Goal: Find specific page/section: Find specific page/section

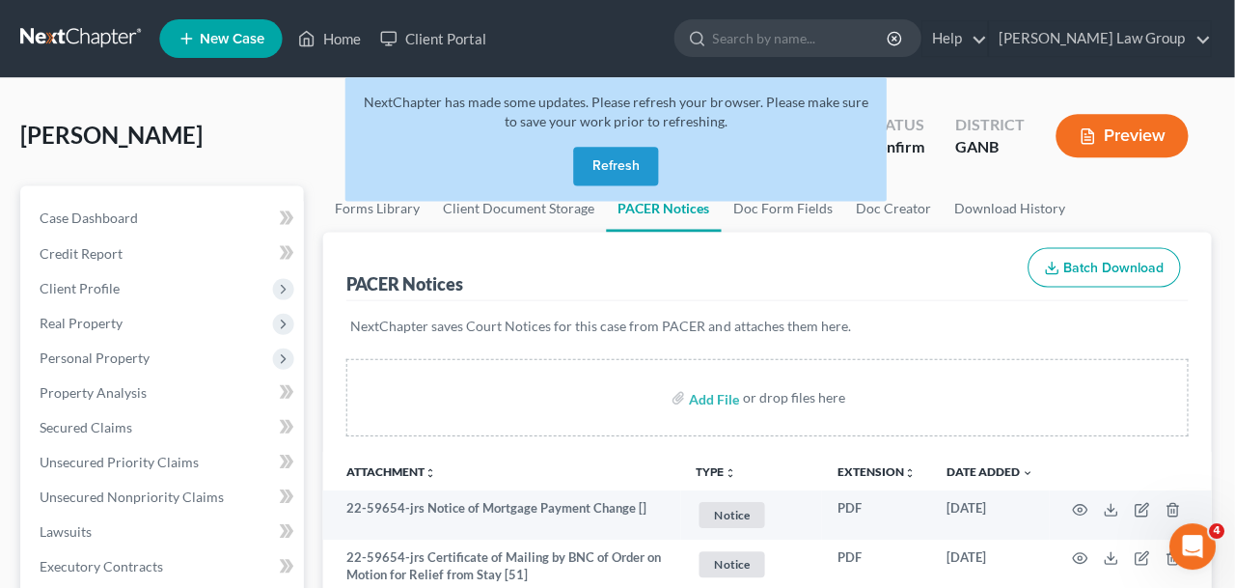
click at [620, 164] on button "Refresh" at bounding box center [617, 166] width 85 height 39
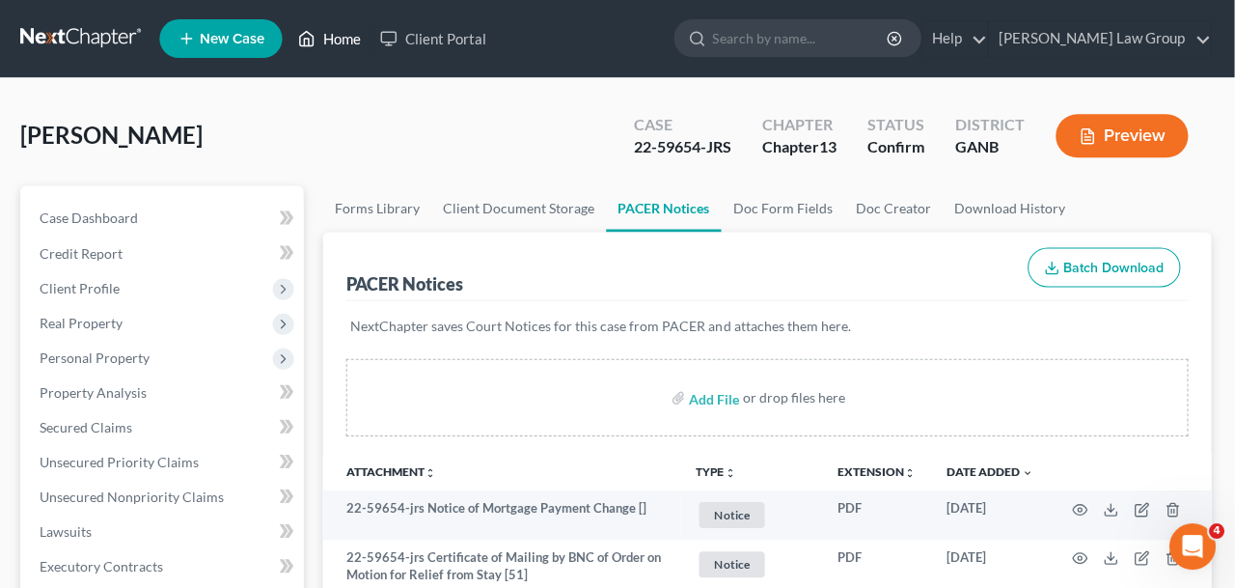
click at [326, 41] on link "Home" at bounding box center [331, 38] width 82 height 35
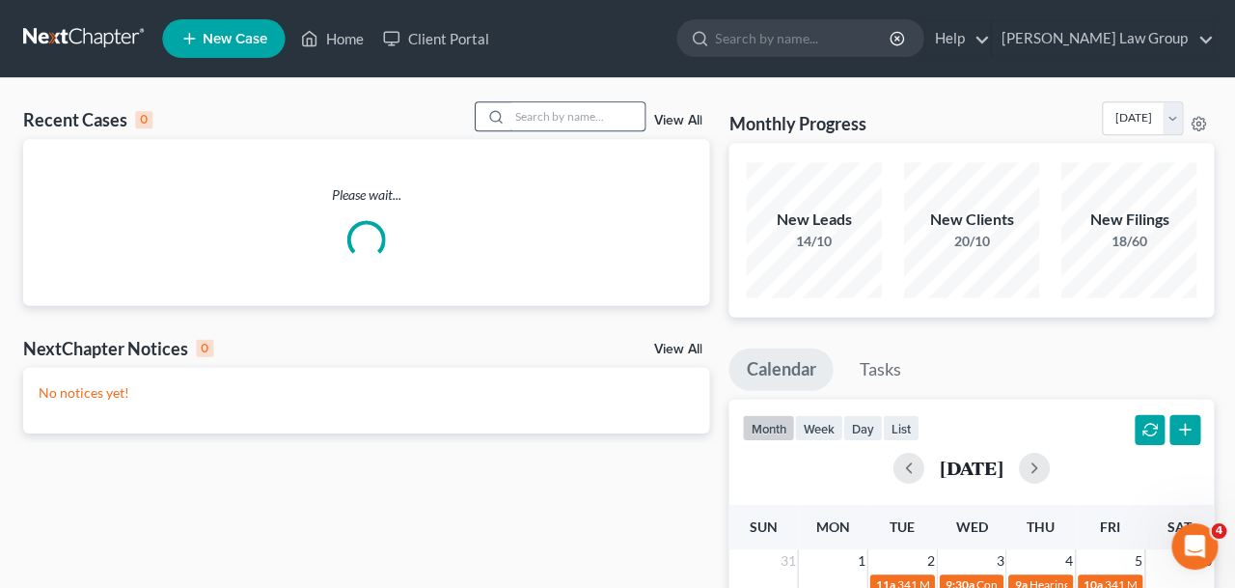
click at [559, 117] on input "search" at bounding box center [576, 116] width 135 height 28
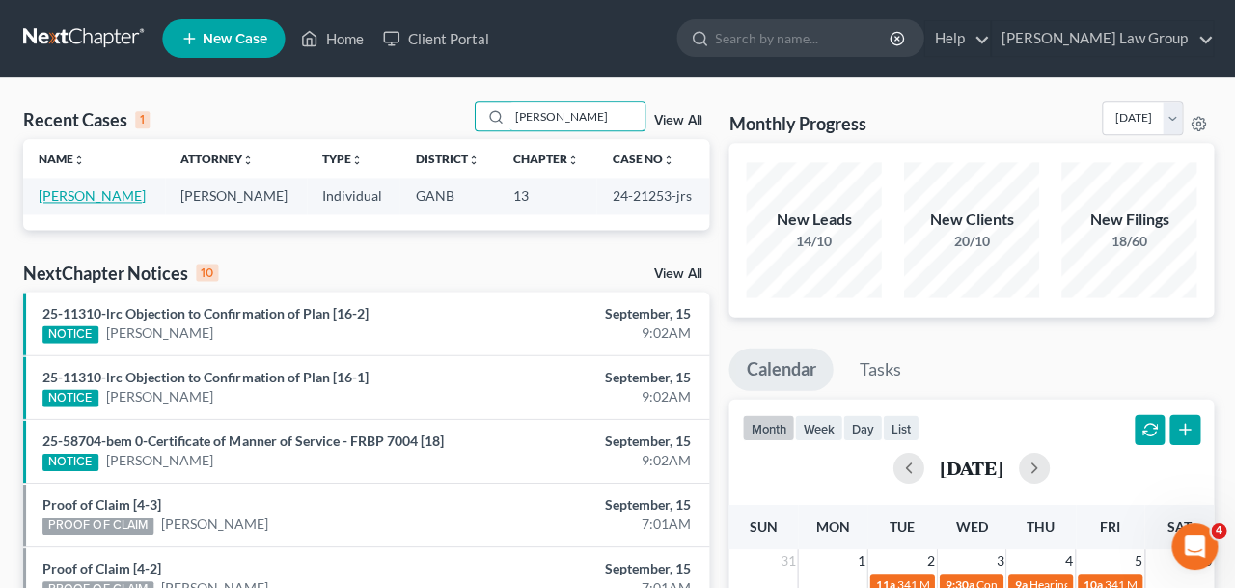
type input "[PERSON_NAME]"
click at [98, 199] on link "[PERSON_NAME]" at bounding box center [92, 195] width 107 height 16
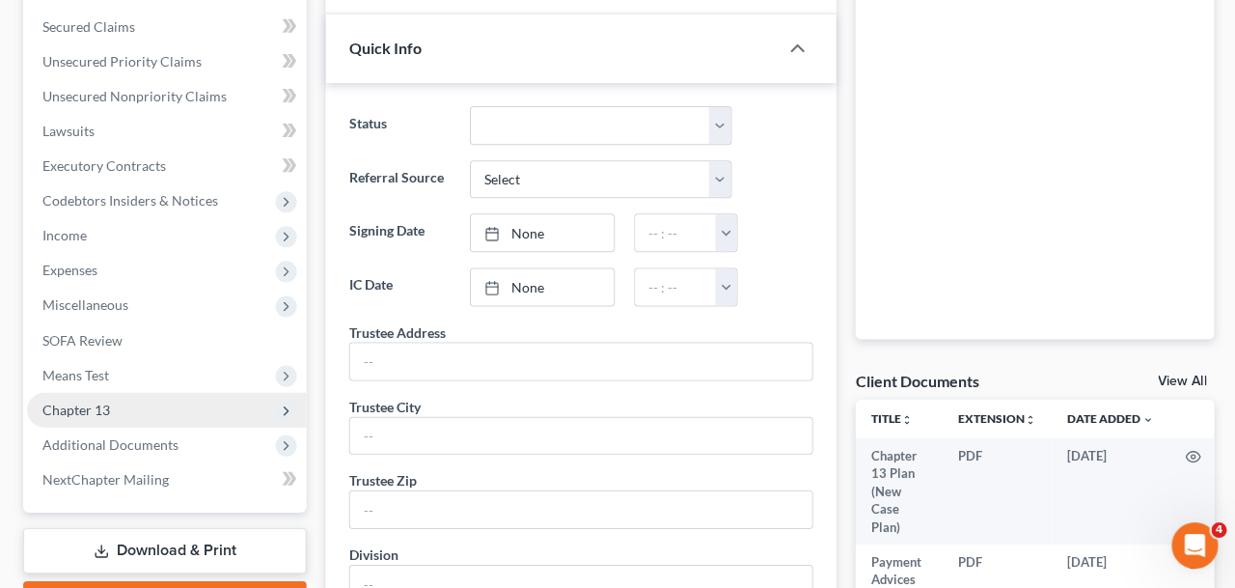
scroll to position [399, 0]
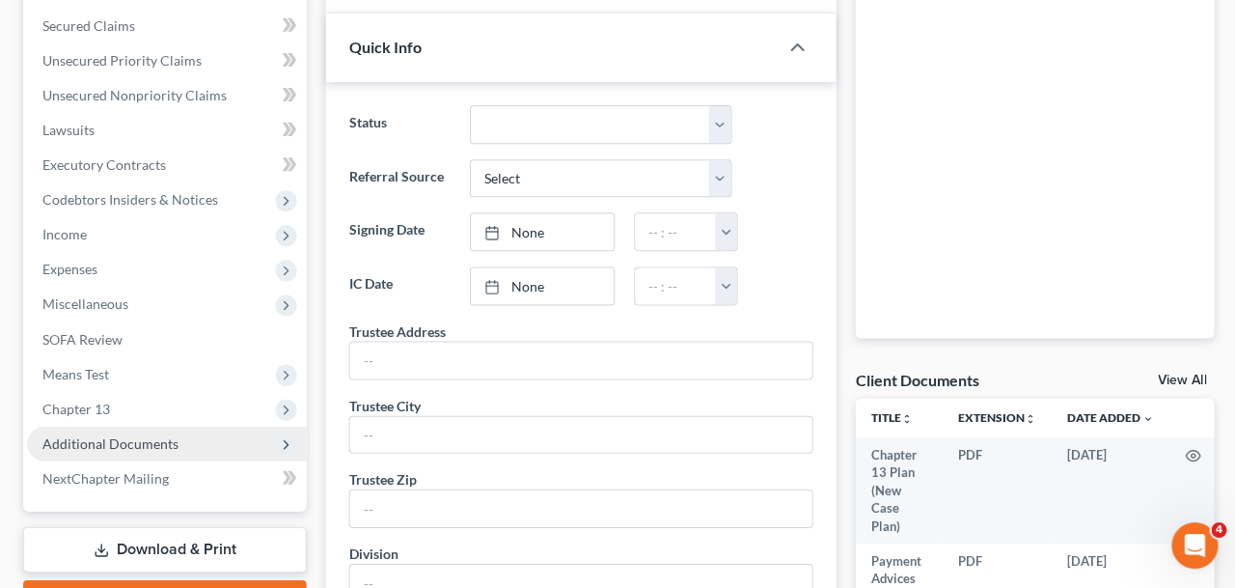
click at [185, 454] on span "Additional Documents" at bounding box center [166, 444] width 279 height 35
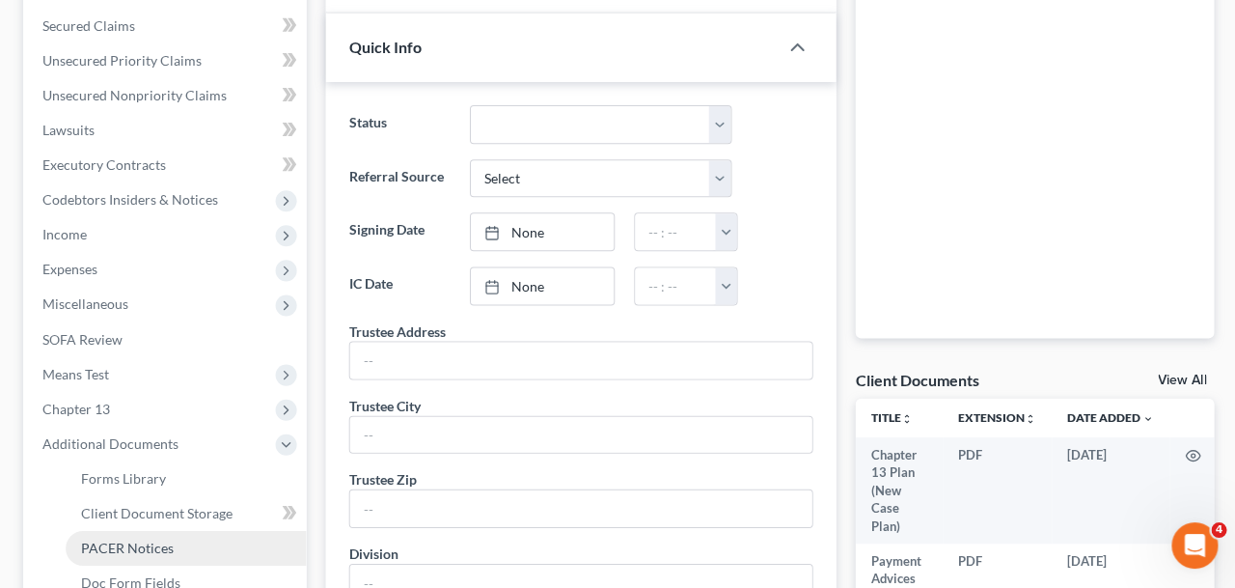
click at [155, 543] on span "PACER Notices" at bounding box center [127, 547] width 93 height 16
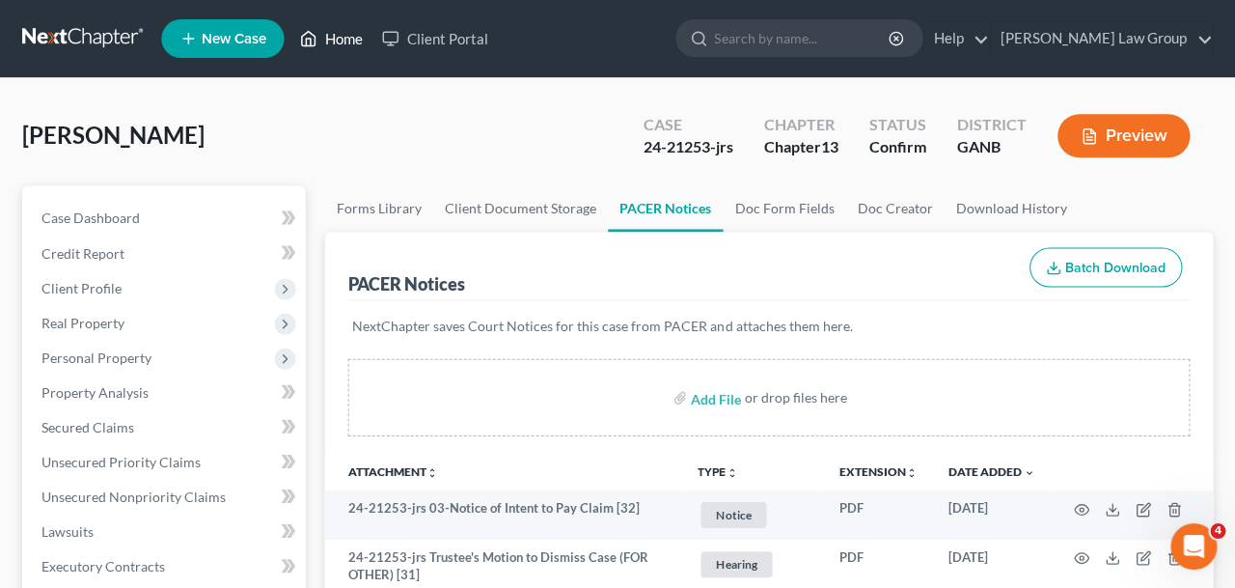
click at [328, 41] on link "Home" at bounding box center [331, 38] width 82 height 35
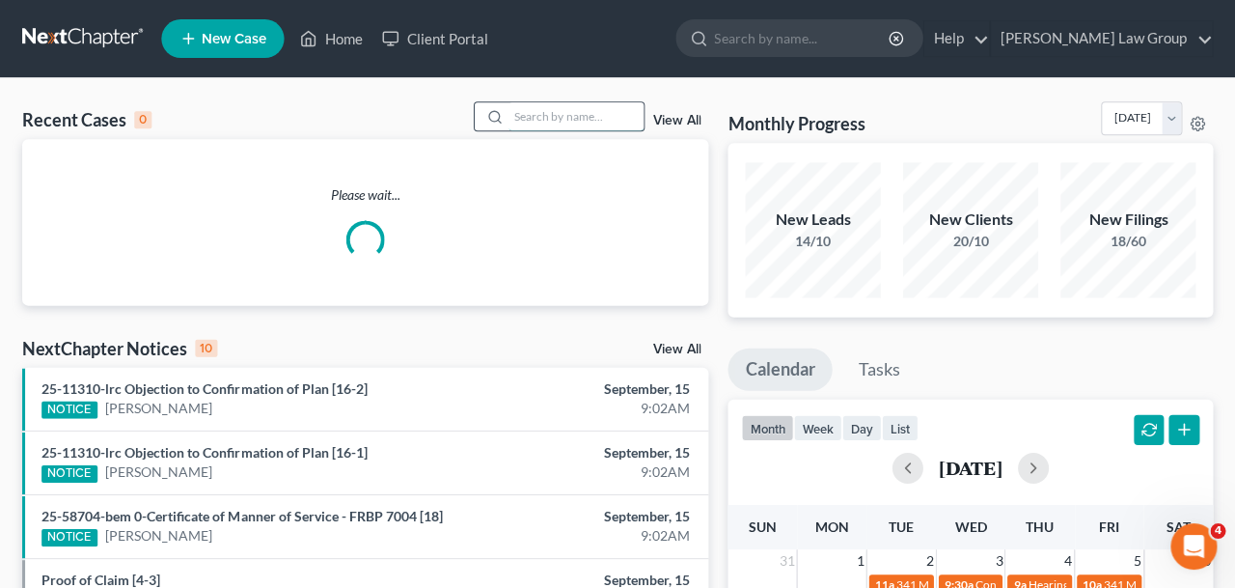
click at [543, 108] on input "search" at bounding box center [576, 116] width 135 height 28
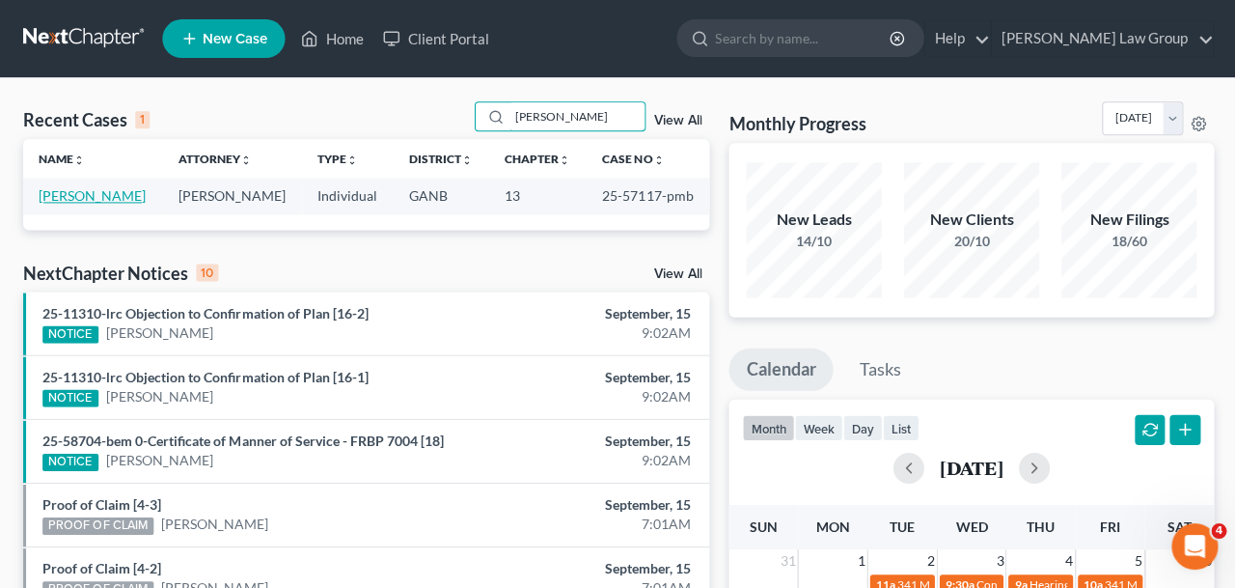
type input "[PERSON_NAME]"
click at [103, 199] on link "[PERSON_NAME]" at bounding box center [92, 195] width 107 height 16
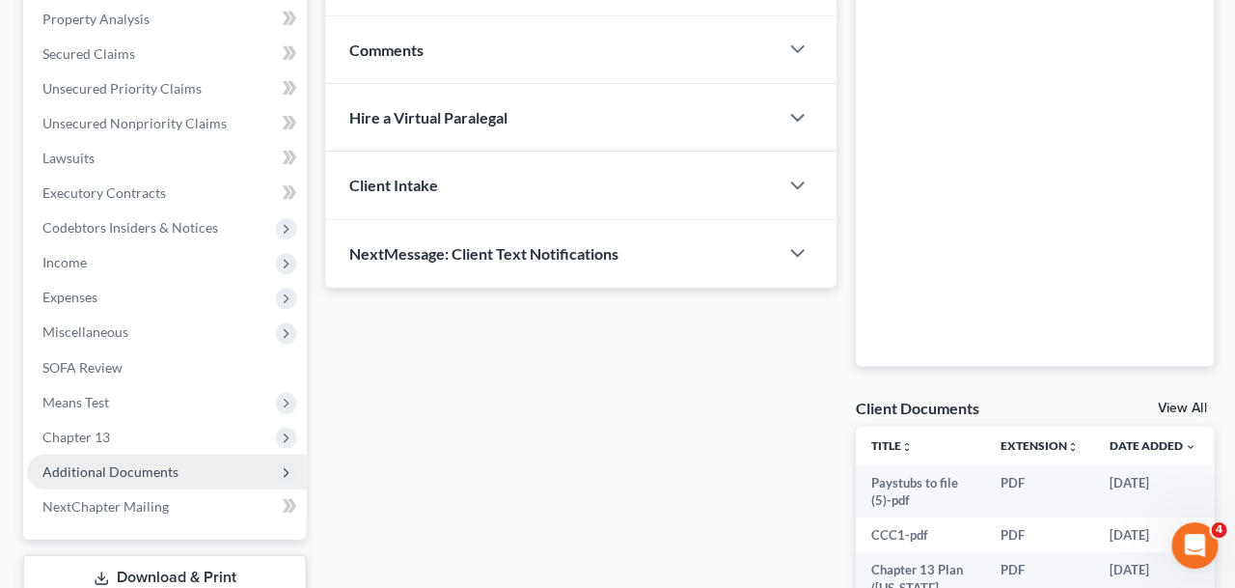
scroll to position [632, 0]
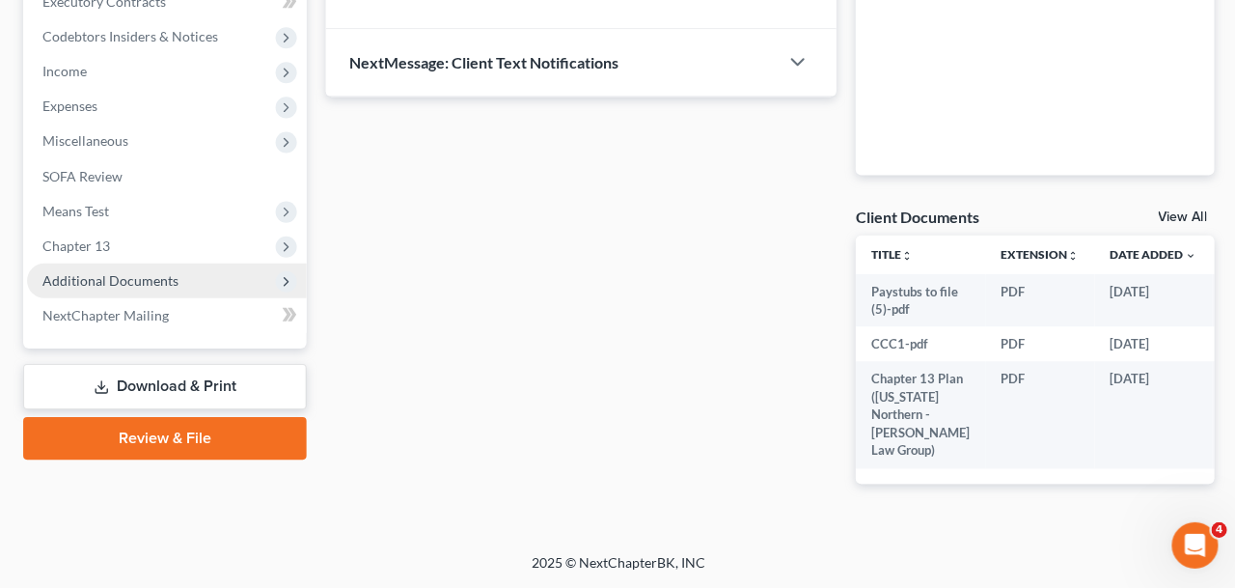
click at [87, 272] on span "Additional Documents" at bounding box center [110, 280] width 136 height 16
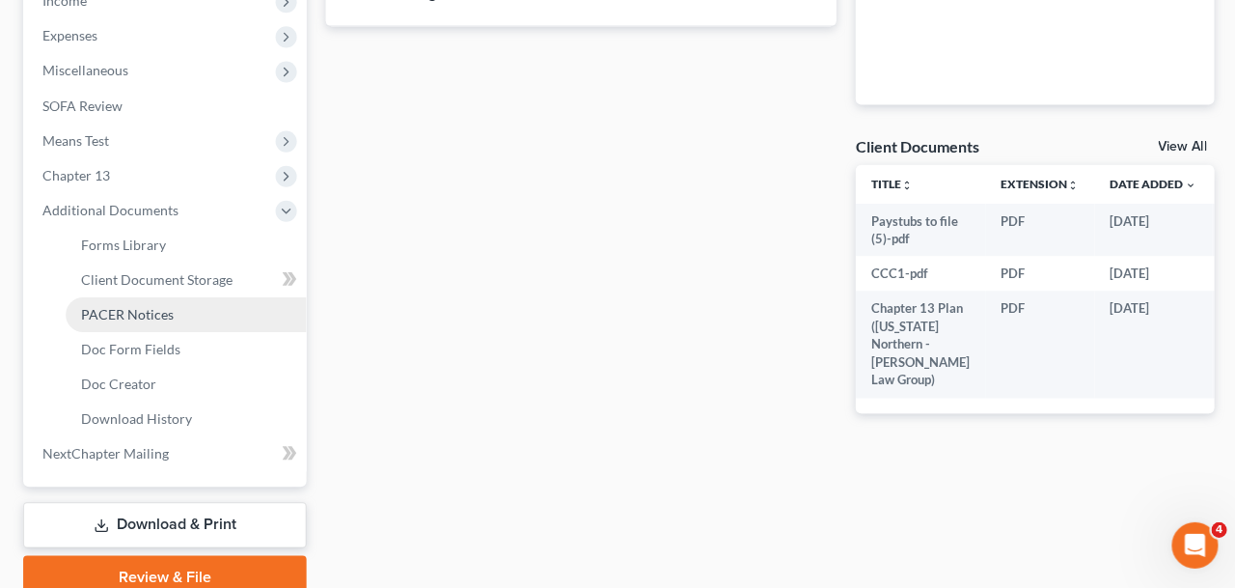
click at [107, 310] on span "PACER Notices" at bounding box center [127, 315] width 93 height 16
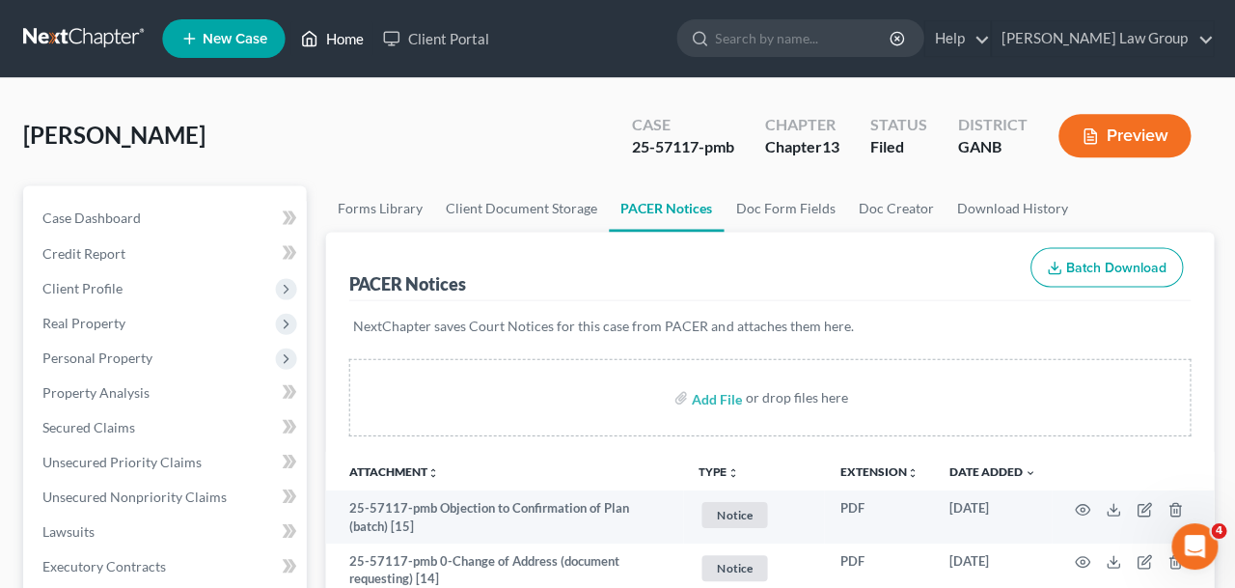
click at [337, 32] on link "Home" at bounding box center [331, 38] width 82 height 35
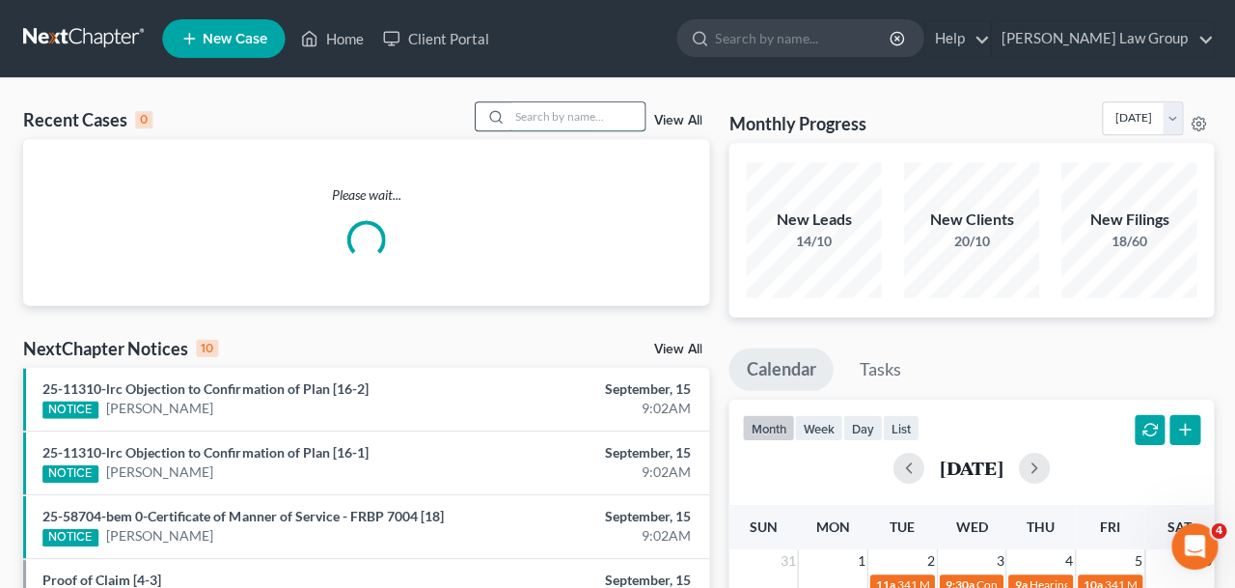
click at [578, 126] on input "search" at bounding box center [576, 116] width 135 height 28
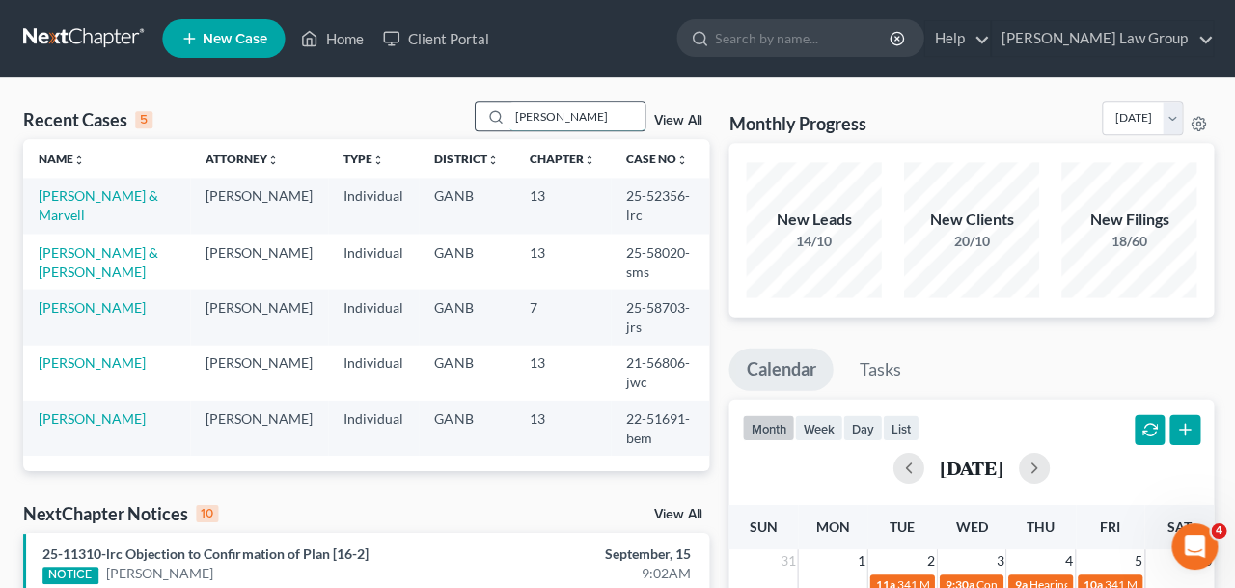
click at [538, 105] on input "[PERSON_NAME]" at bounding box center [576, 116] width 135 height 28
drag, startPoint x: 540, startPoint y: 111, endPoint x: 448, endPoint y: 111, distance: 92.6
click at [509, 111] on input "[PERSON_NAME]" at bounding box center [576, 116] width 135 height 28
type input "[PERSON_NAME]"
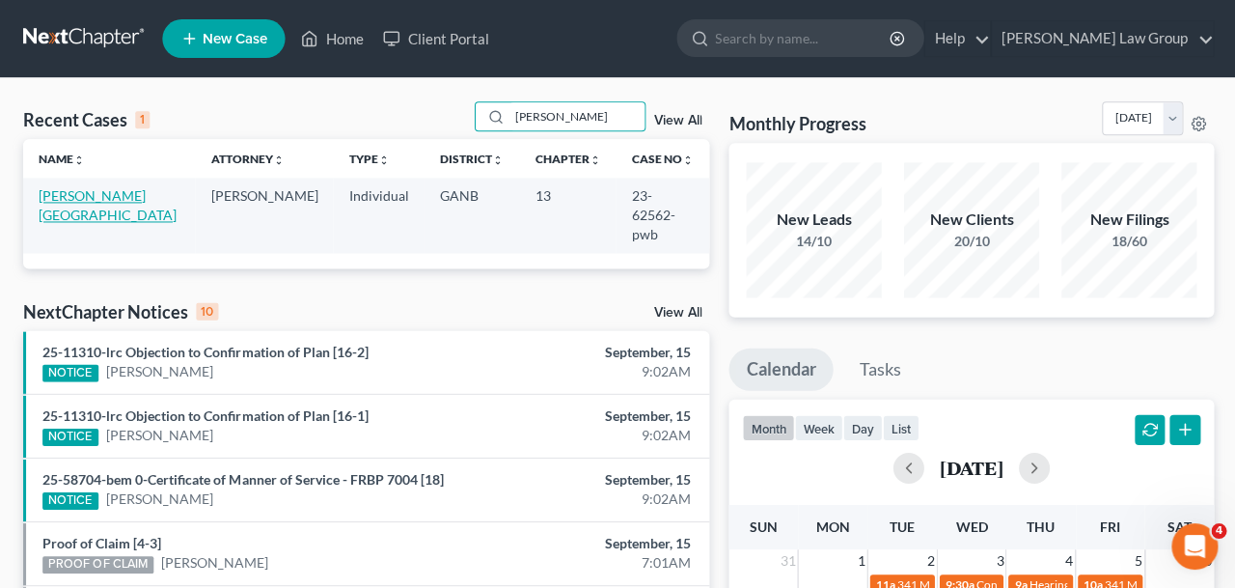
click at [98, 201] on link "[PERSON_NAME][GEOGRAPHIC_DATA]" at bounding box center [108, 205] width 138 height 36
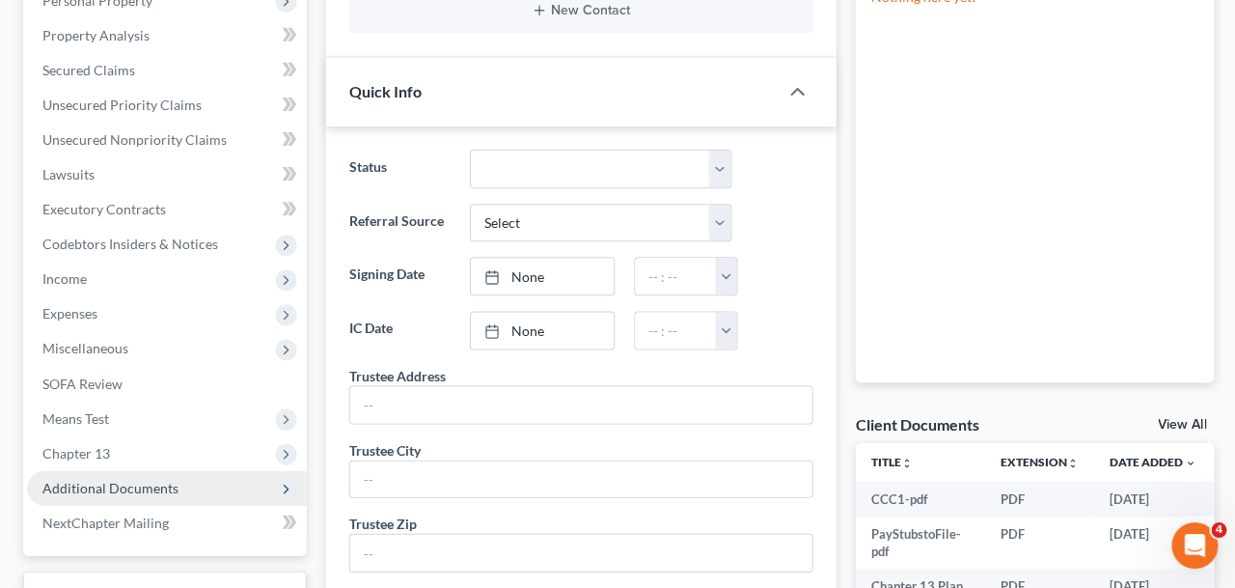
click at [198, 482] on span "Additional Documents" at bounding box center [166, 488] width 279 height 35
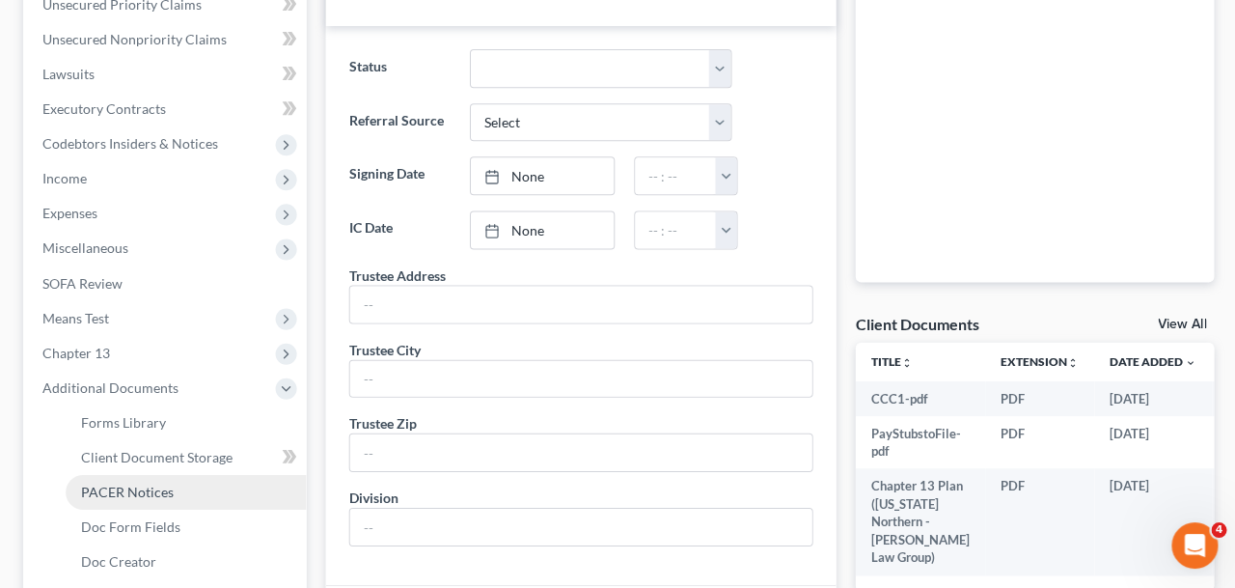
click at [198, 489] on link "PACER Notices" at bounding box center [186, 492] width 240 height 35
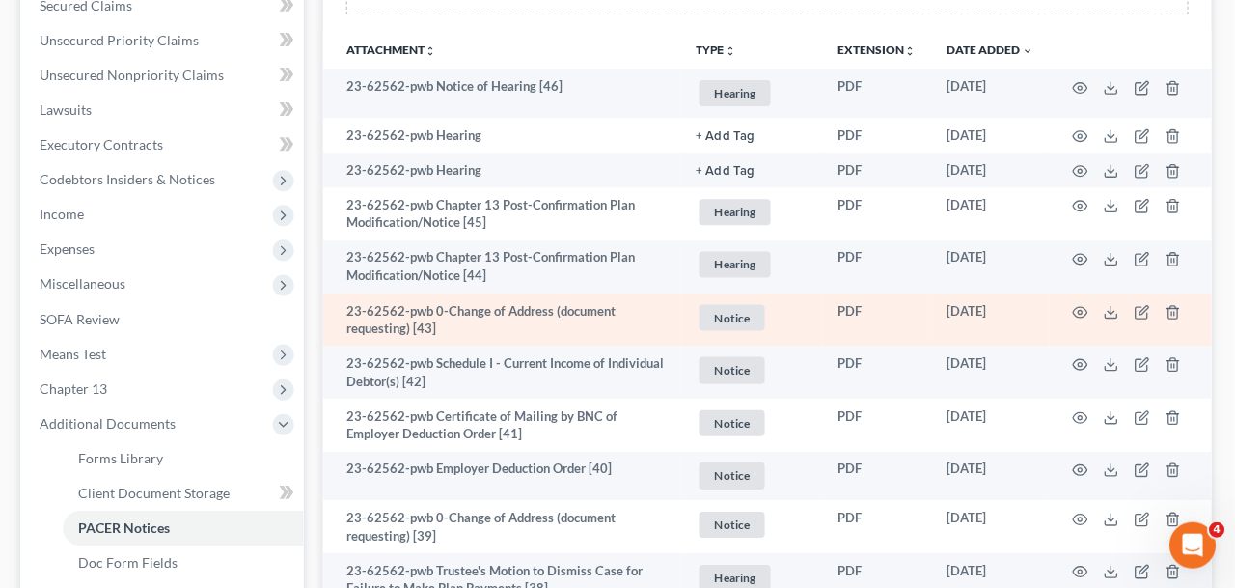
scroll to position [425, 0]
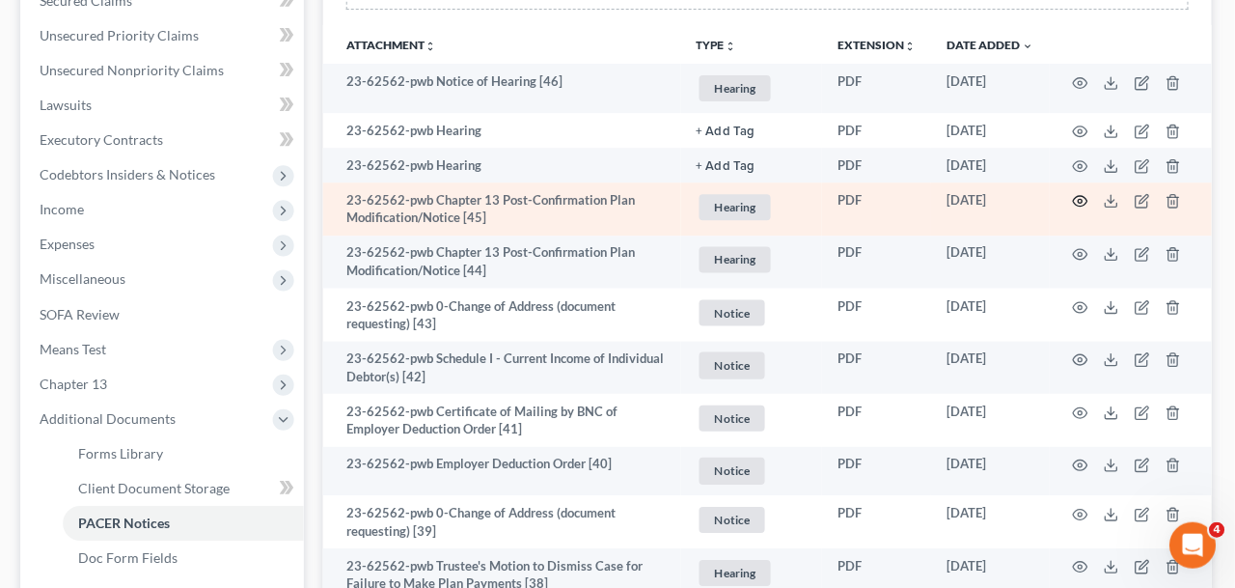
click at [1080, 194] on icon "button" at bounding box center [1080, 201] width 15 height 15
